Goal: Information Seeking & Learning: Learn about a topic

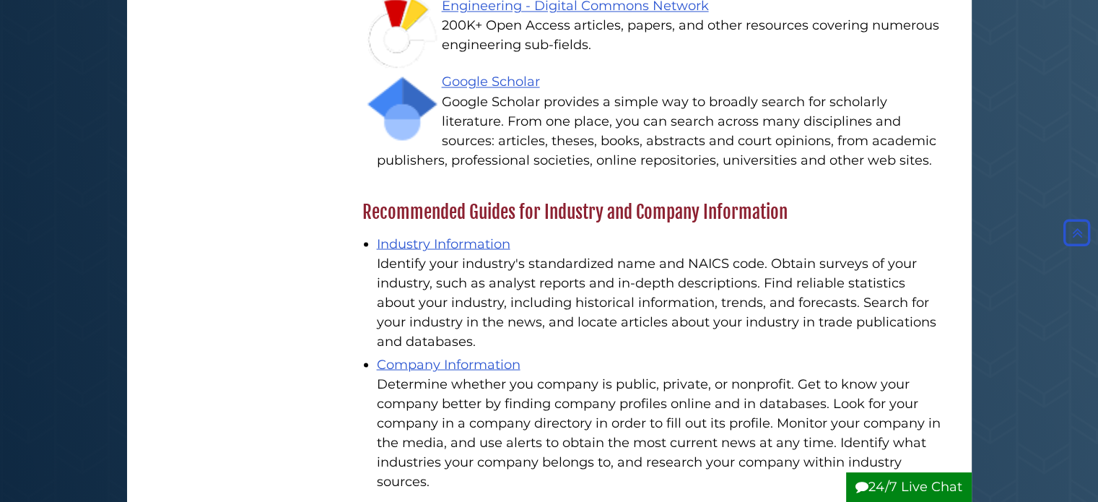
scroll to position [2645, 0]
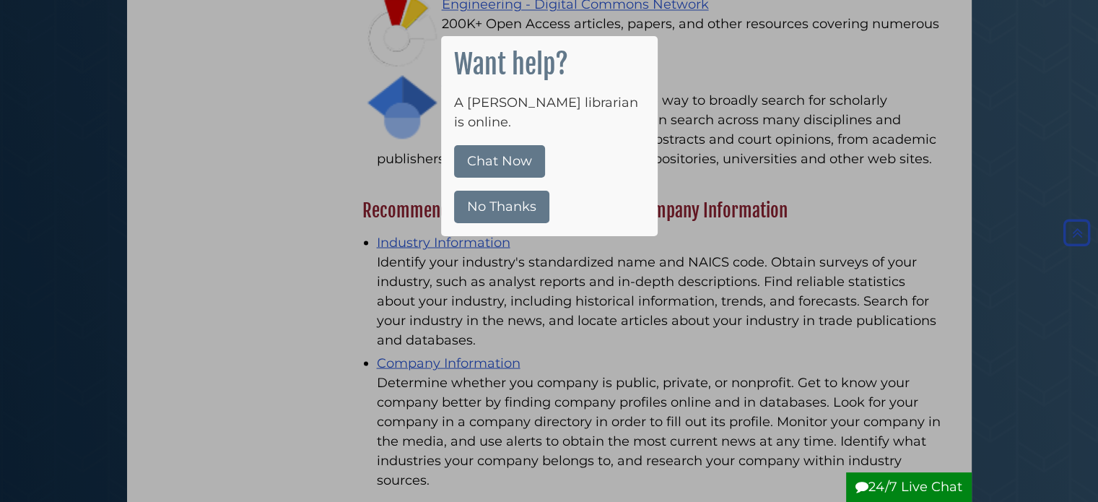
click at [386, 225] on div at bounding box center [549, 251] width 1098 height 502
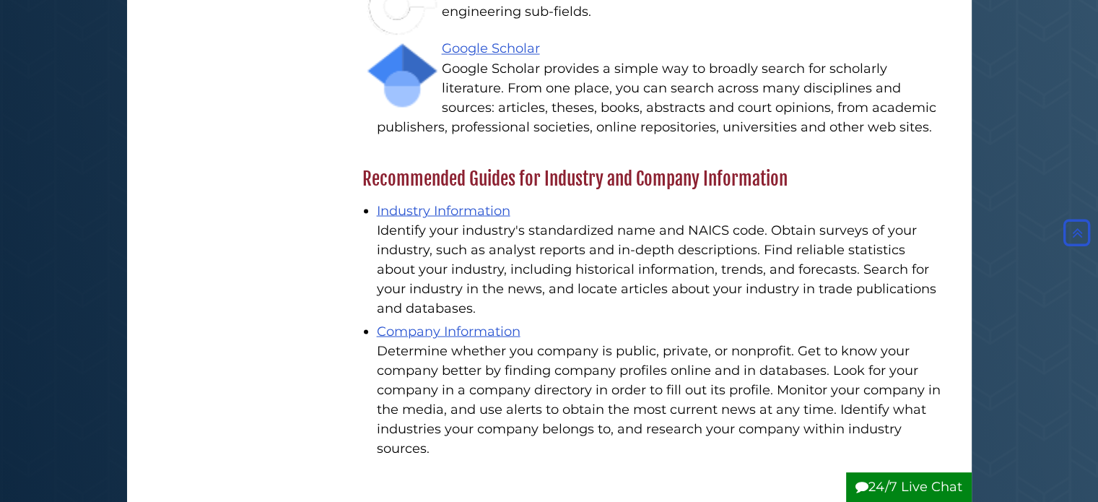
scroll to position [2676, 0]
click at [430, 203] on link "Industry Information" at bounding box center [444, 211] width 134 height 16
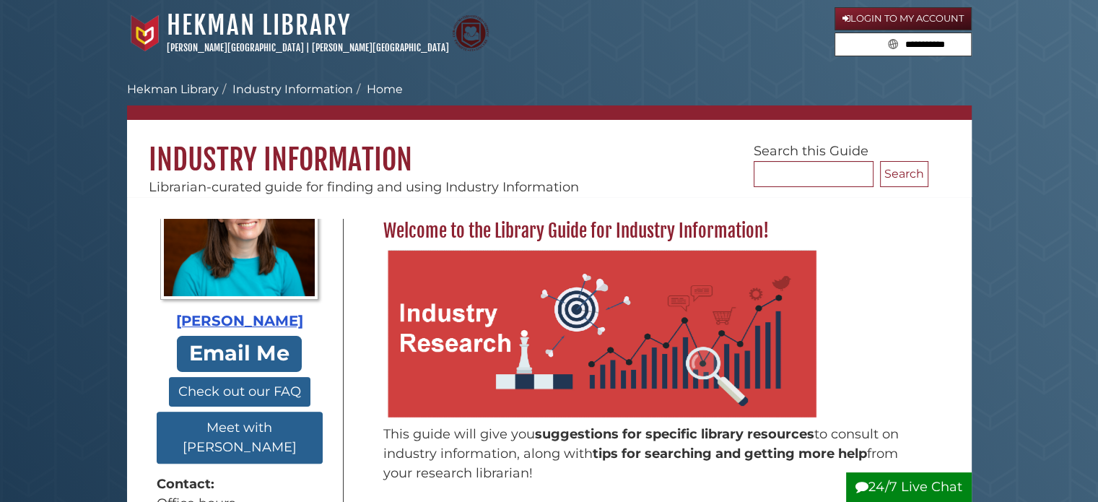
scroll to position [537, 0]
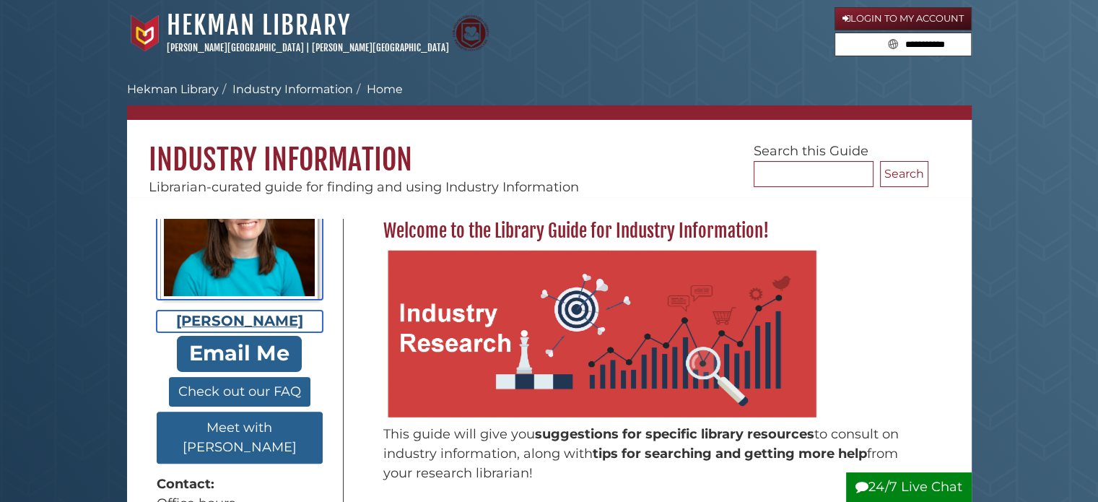
click at [170, 247] on img "Guide Pages" at bounding box center [239, 225] width 158 height 147
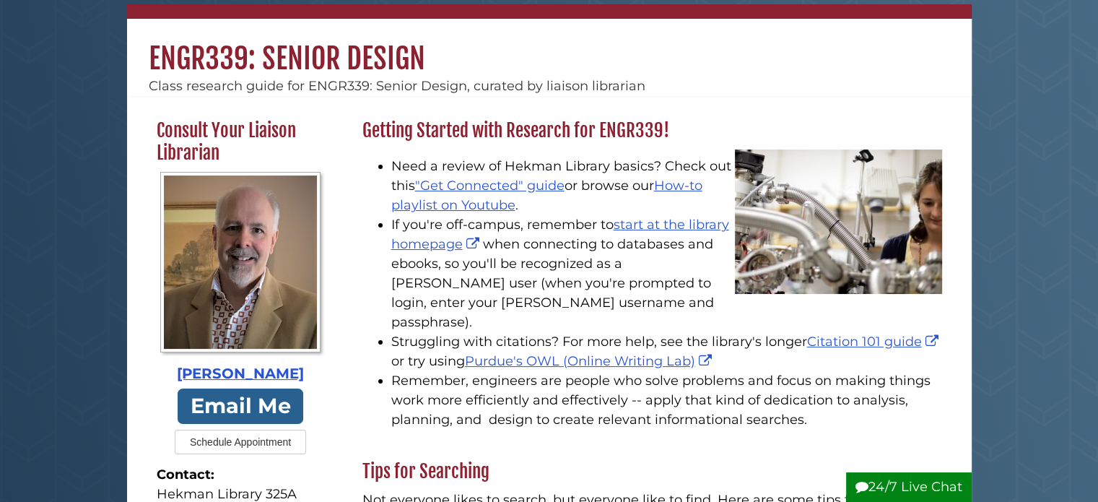
scroll to position [100, 0]
